Goal: Task Accomplishment & Management: Manage account settings

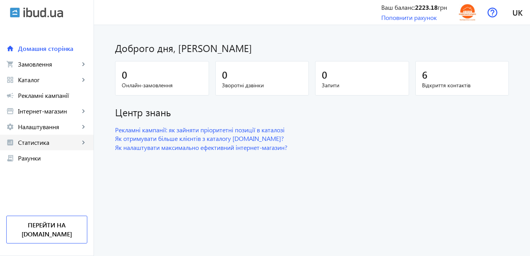
click at [56, 144] on span "Статистика" at bounding box center [48, 142] width 61 height 8
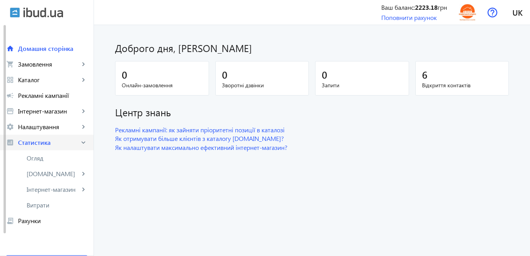
scroll to position [31, 0]
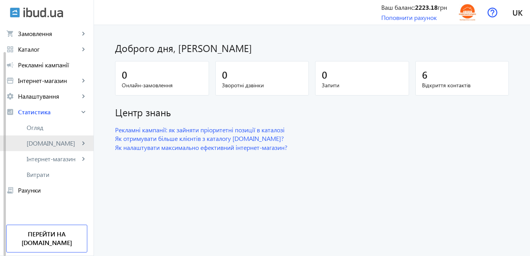
click at [48, 143] on span "[DOMAIN_NAME]" at bounding box center [53, 143] width 53 height 8
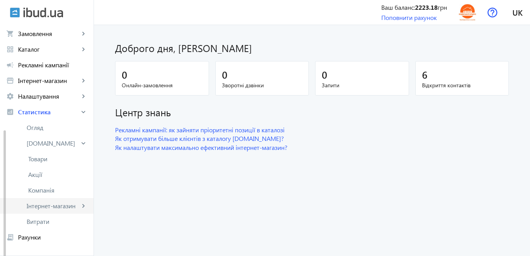
scroll to position [77, 0]
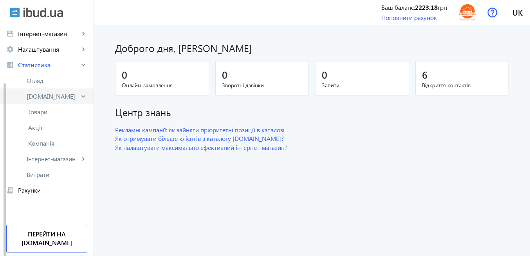
click at [37, 96] on span "[DOMAIN_NAME]" at bounding box center [53, 96] width 53 height 8
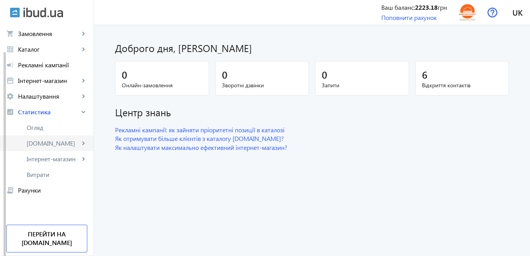
click at [55, 144] on span "[DOMAIN_NAME]" at bounding box center [53, 143] width 53 height 8
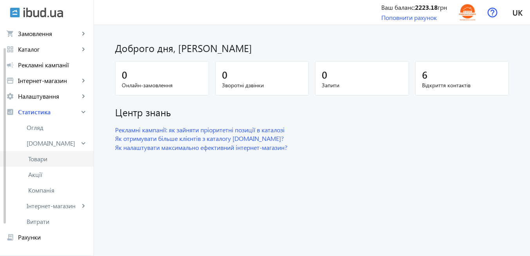
click at [51, 161] on span "Товари" at bounding box center [57, 159] width 59 height 8
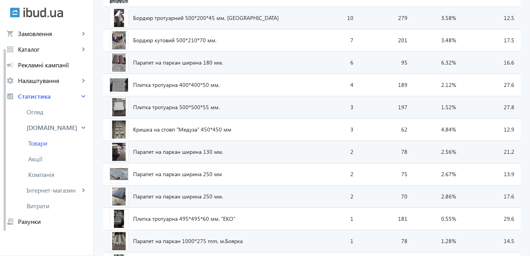
scroll to position [486, 0]
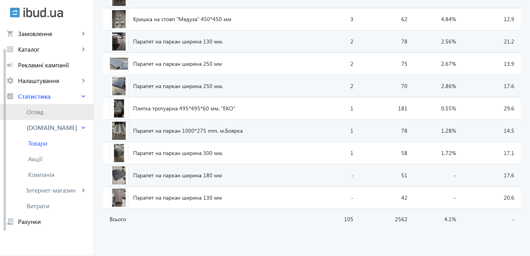
click at [39, 111] on span "Огляд" at bounding box center [57, 112] width 61 height 8
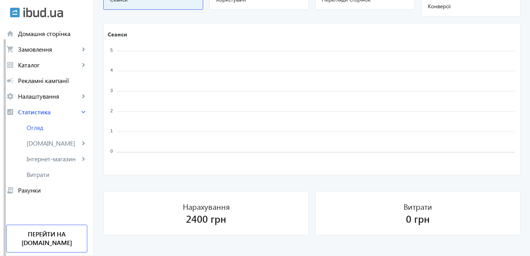
scroll to position [550, 0]
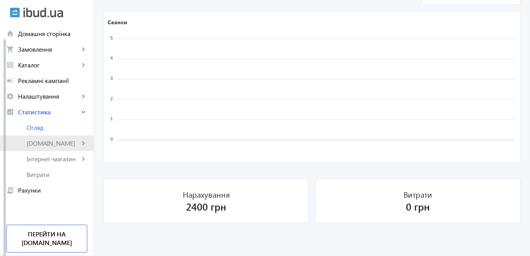
click at [42, 142] on span "[DOMAIN_NAME]" at bounding box center [53, 143] width 53 height 8
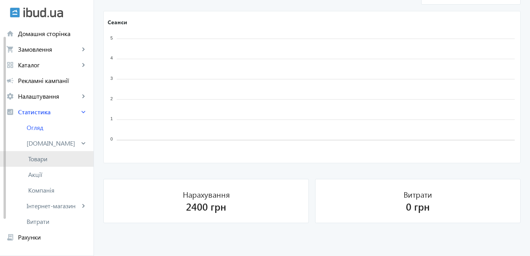
click at [56, 160] on span "Товари" at bounding box center [57, 159] width 59 height 8
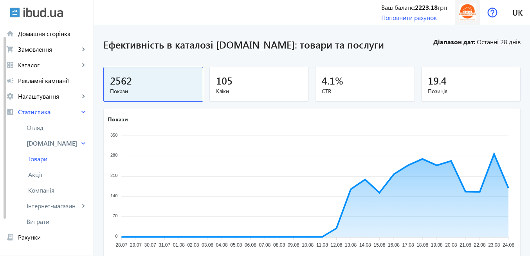
click at [467, 11] on img at bounding box center [467, 13] width 18 height 18
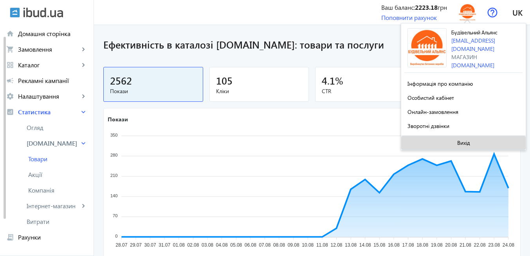
click at [457, 142] on span "Вихід" at bounding box center [463, 143] width 13 height 6
